Goal: Transaction & Acquisition: Book appointment/travel/reservation

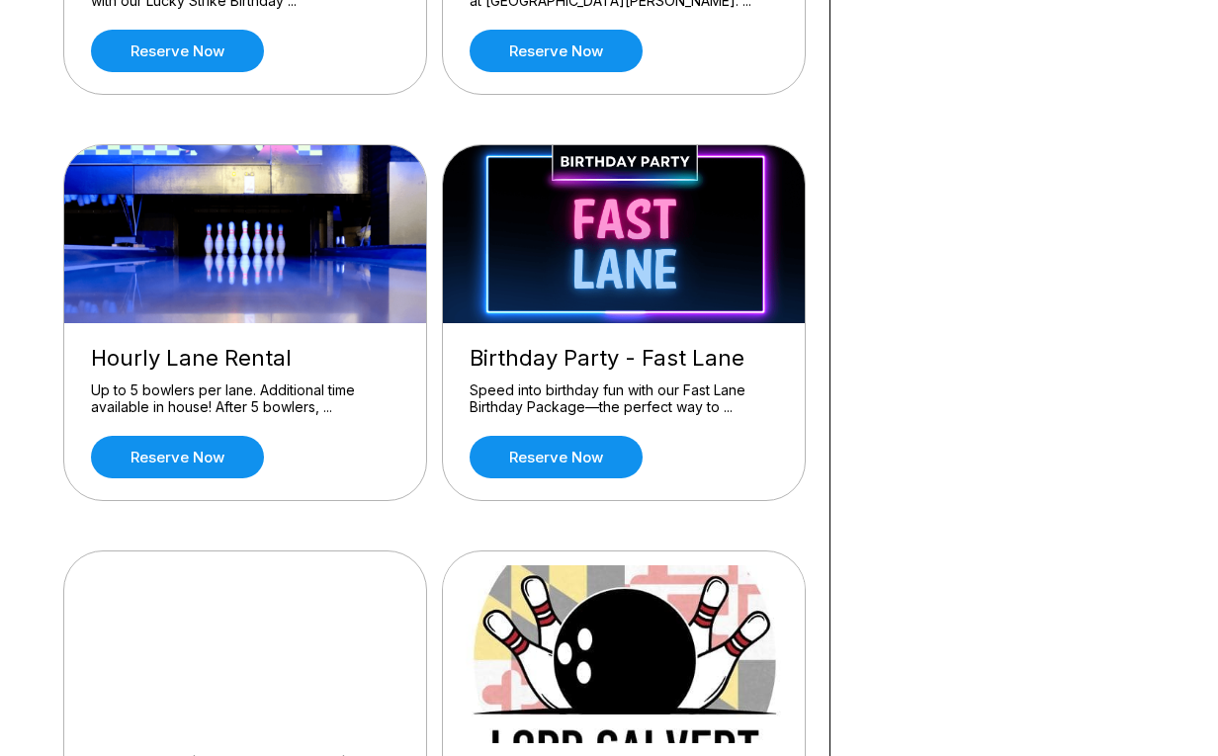
scroll to position [887, 0]
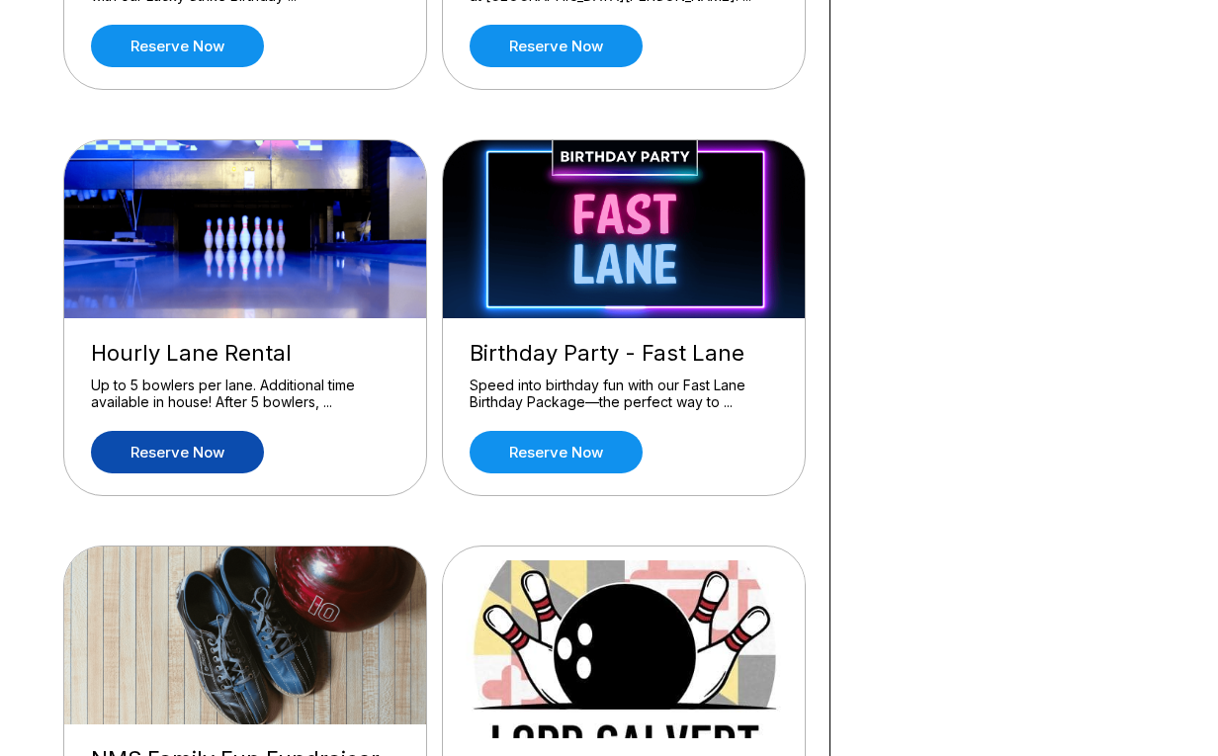
click at [209, 446] on link "Reserve now" at bounding box center [177, 452] width 173 height 43
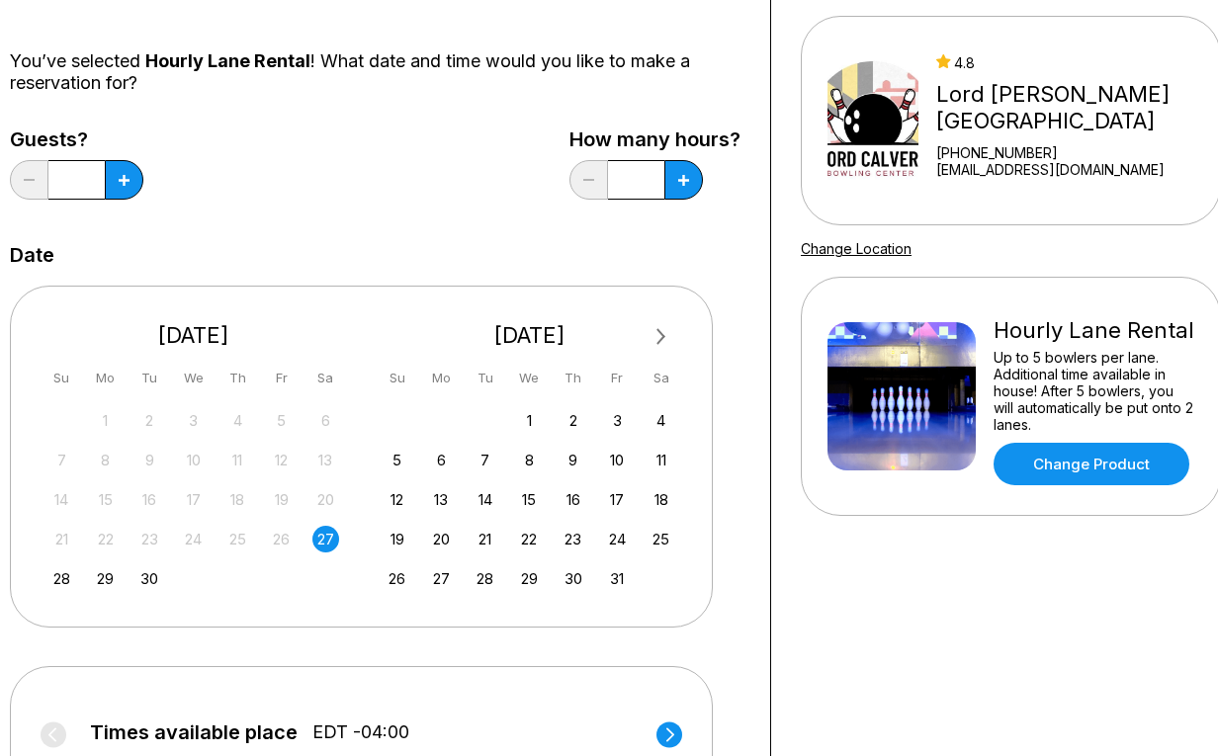
scroll to position [168, 0]
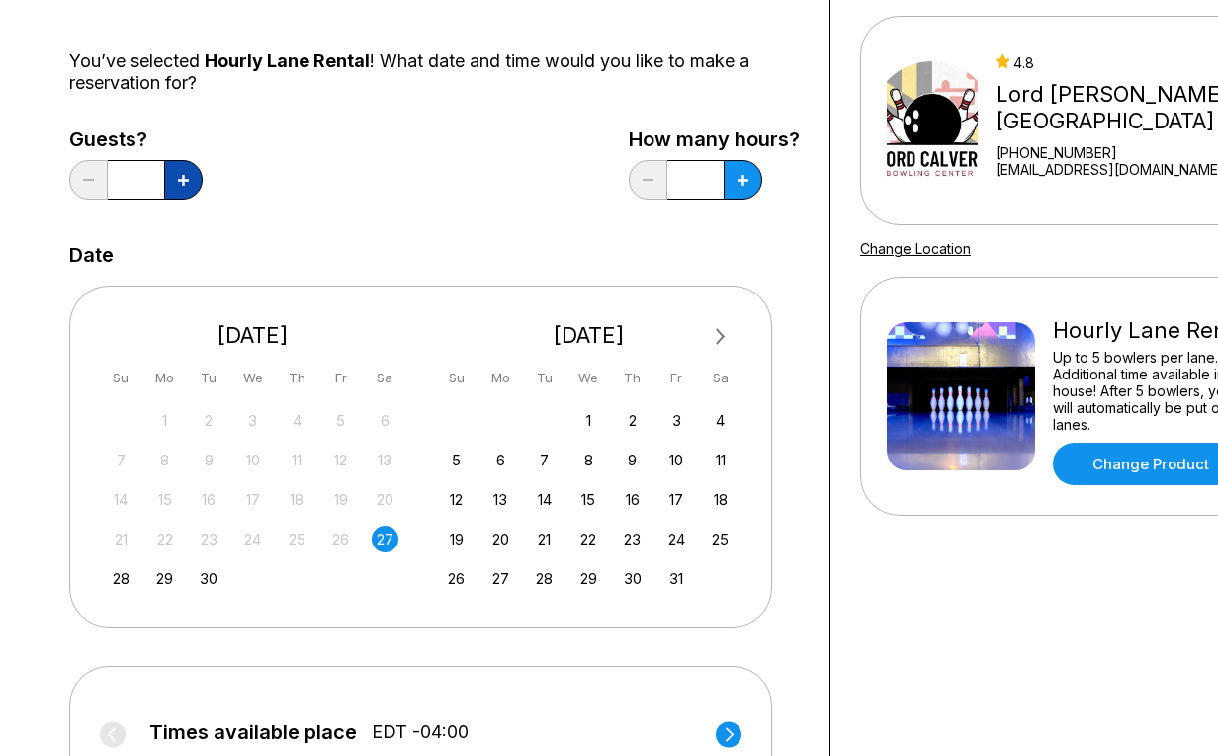
click at [190, 184] on button at bounding box center [183, 180] width 39 height 40
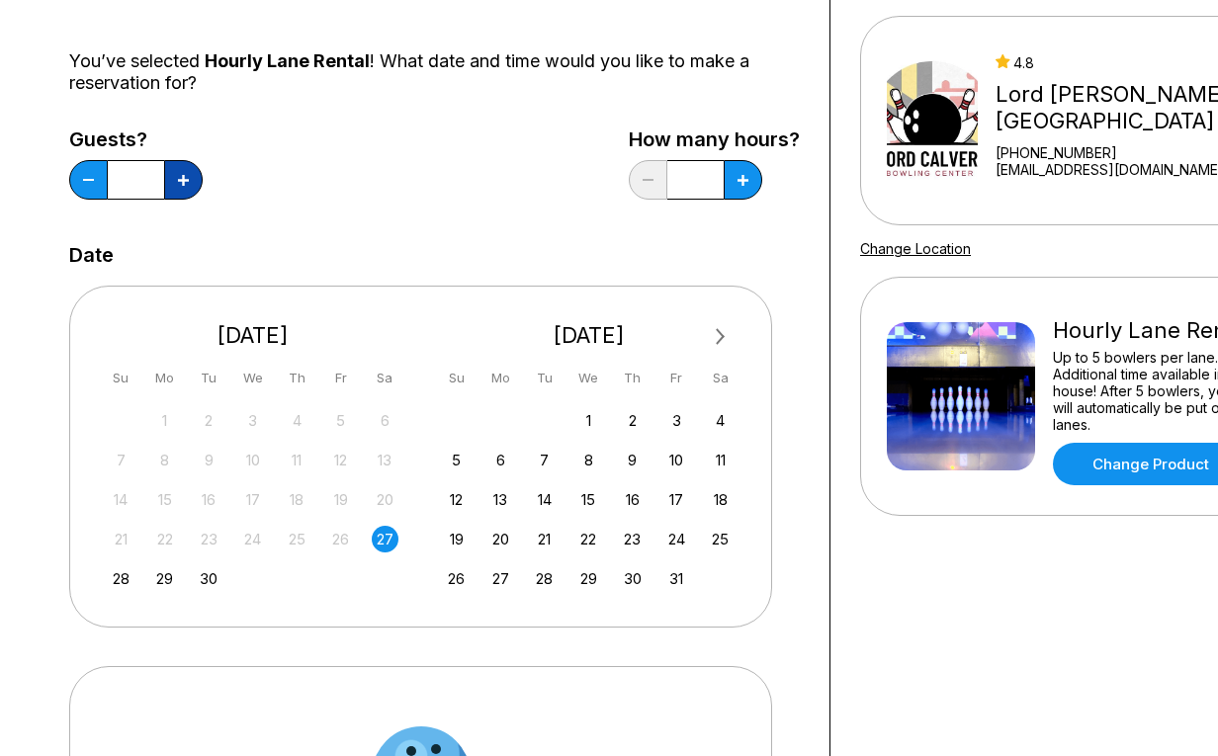
click at [190, 184] on button at bounding box center [183, 180] width 39 height 40
type input "*"
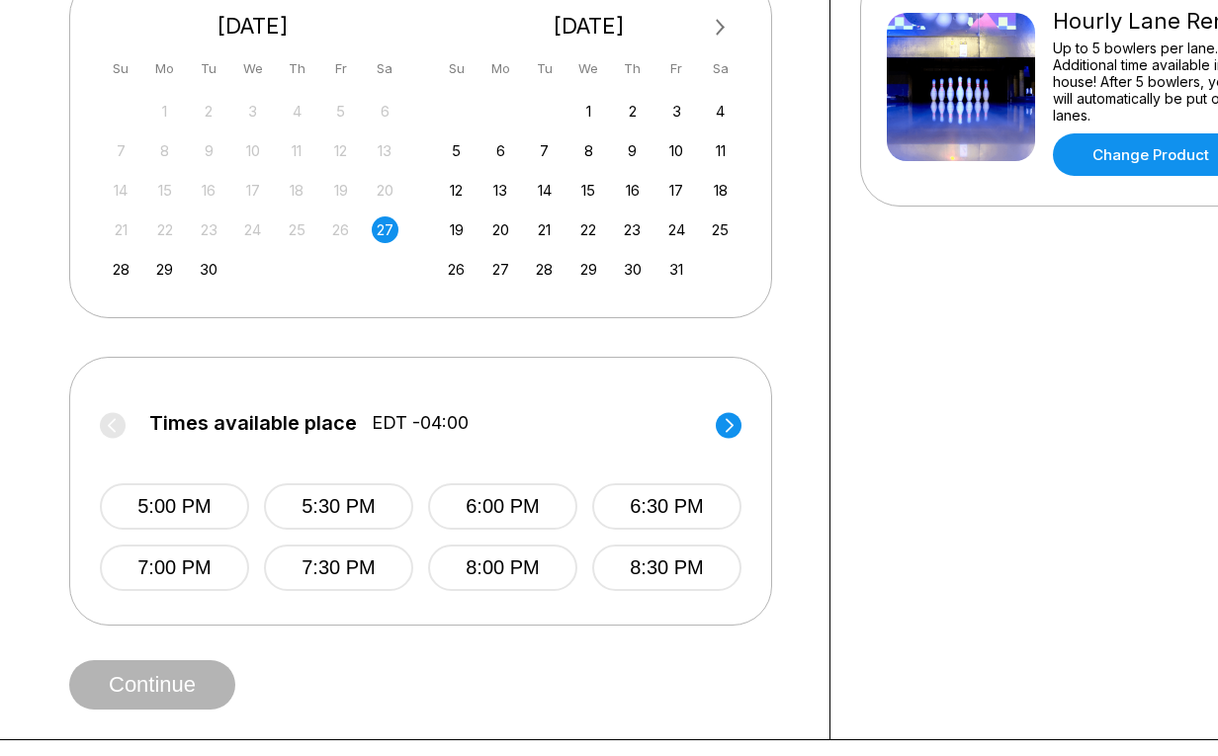
scroll to position [496, 0]
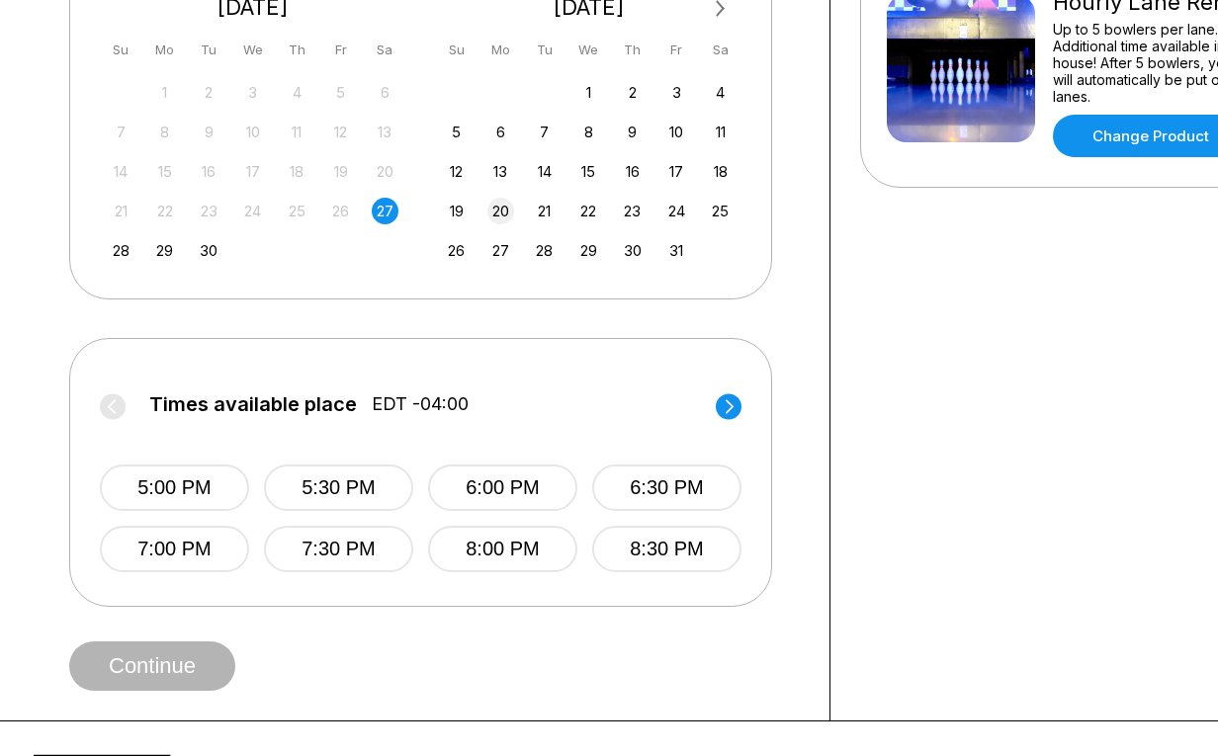
click at [506, 209] on div "20" at bounding box center [500, 211] width 27 height 27
click at [656, 89] on div "1 2 3 4" at bounding box center [589, 92] width 297 height 30
click at [669, 89] on div "3" at bounding box center [676, 92] width 27 height 27
click at [629, 484] on button "12:30 PM" at bounding box center [666, 488] width 149 height 46
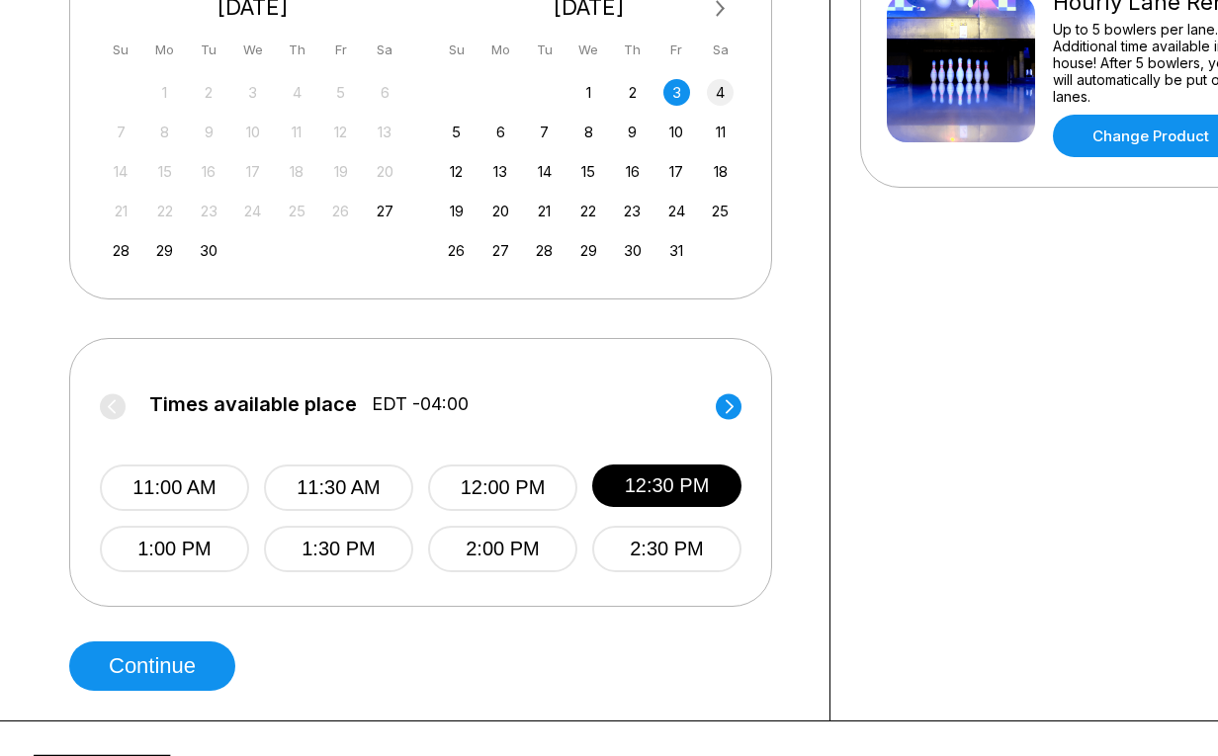
click at [721, 88] on div "4" at bounding box center [720, 92] width 27 height 27
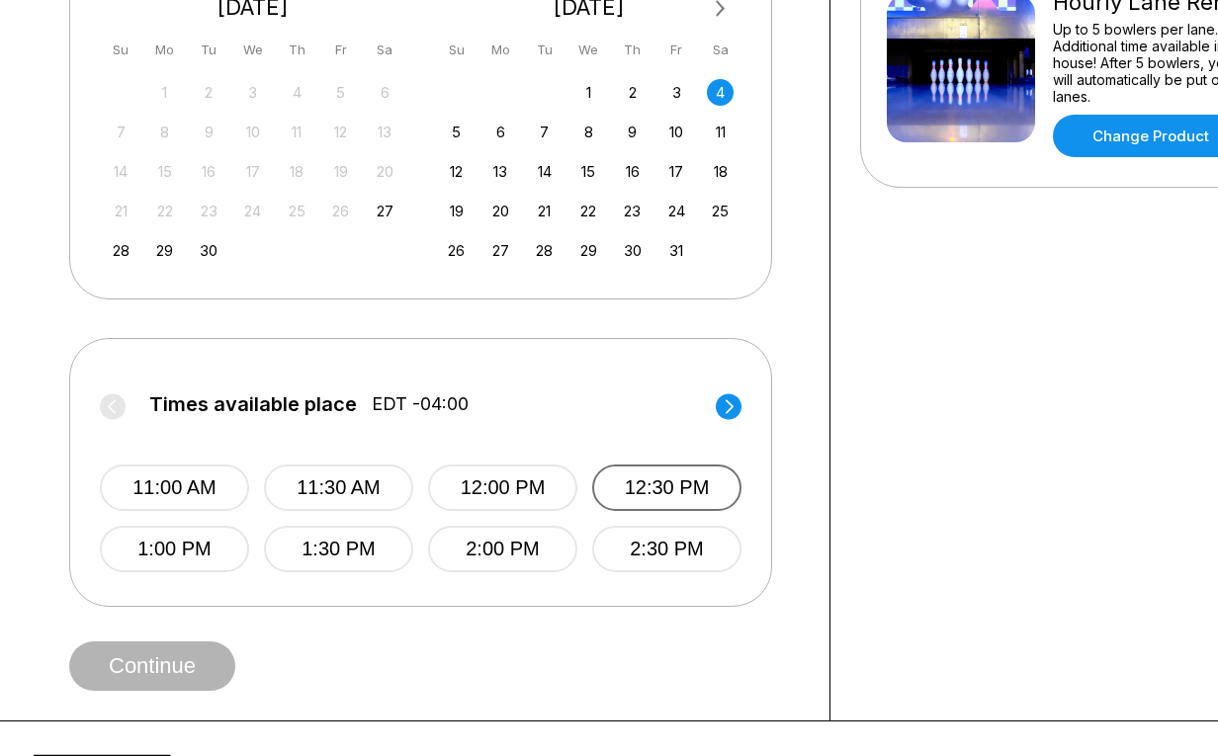
click at [646, 494] on button "12:30 PM" at bounding box center [666, 488] width 149 height 46
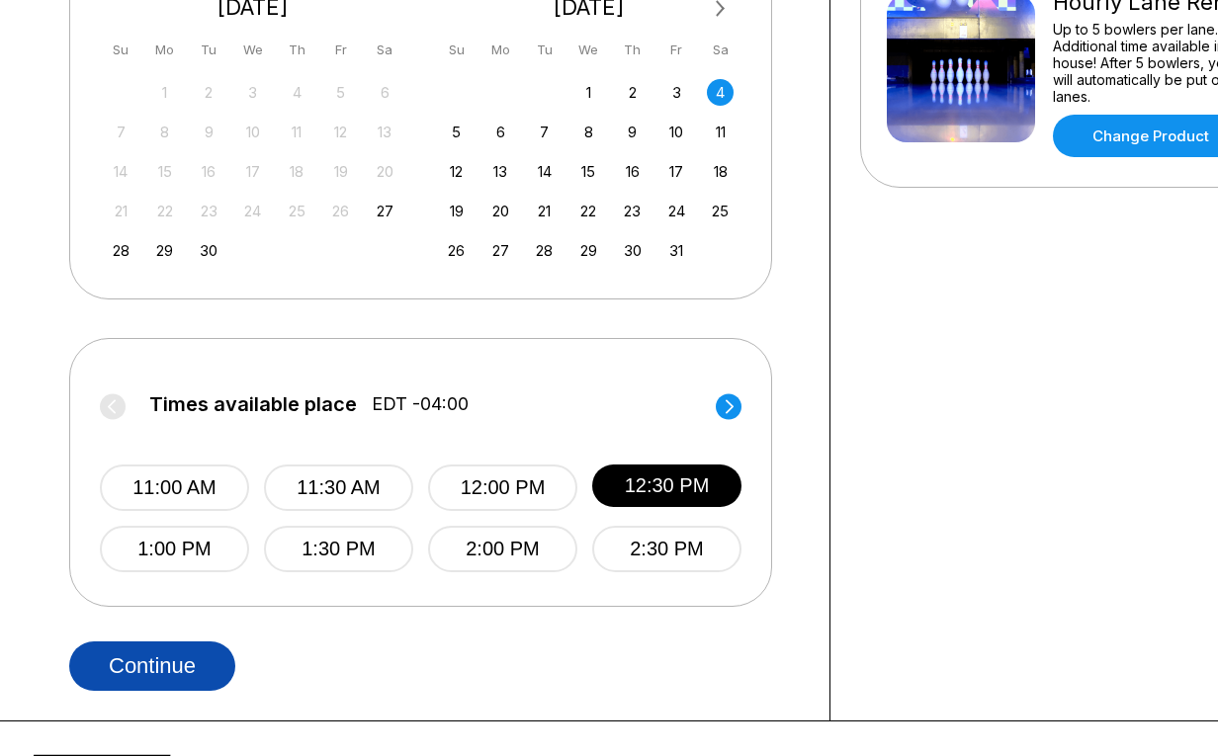
click at [215, 674] on button "Continue" at bounding box center [152, 666] width 166 height 49
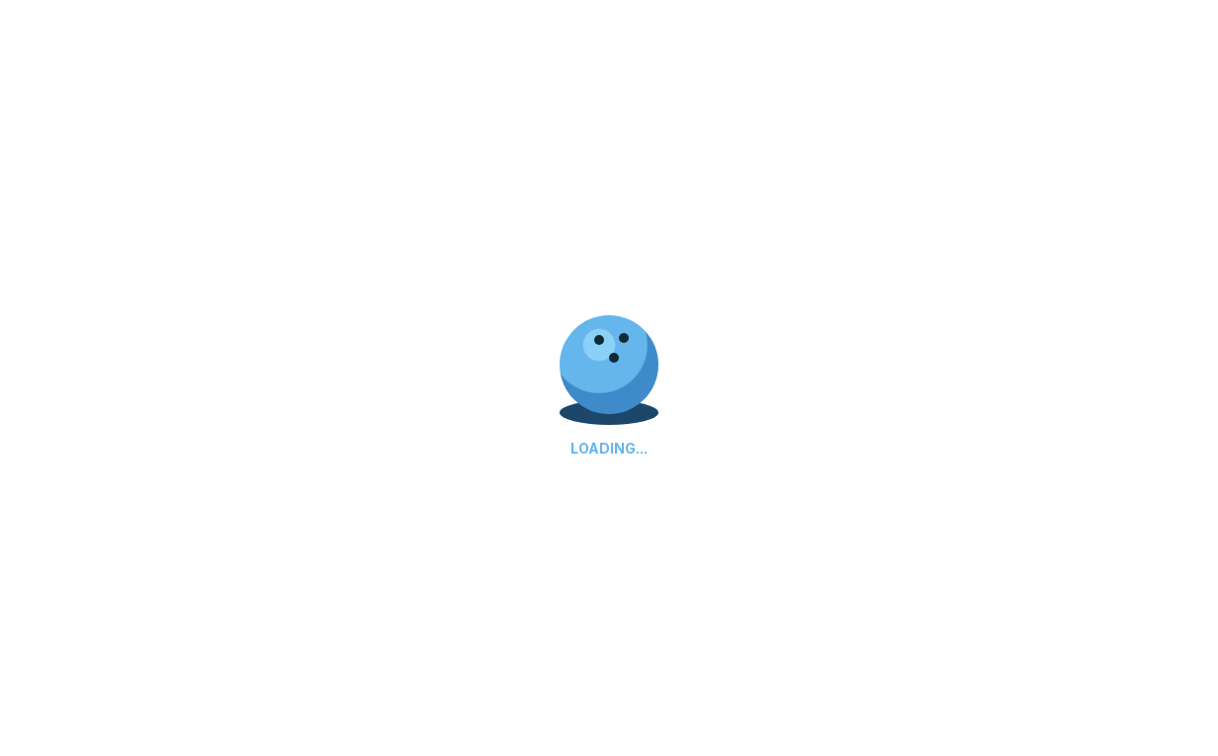
select select "**"
